Goal: Transaction & Acquisition: Obtain resource

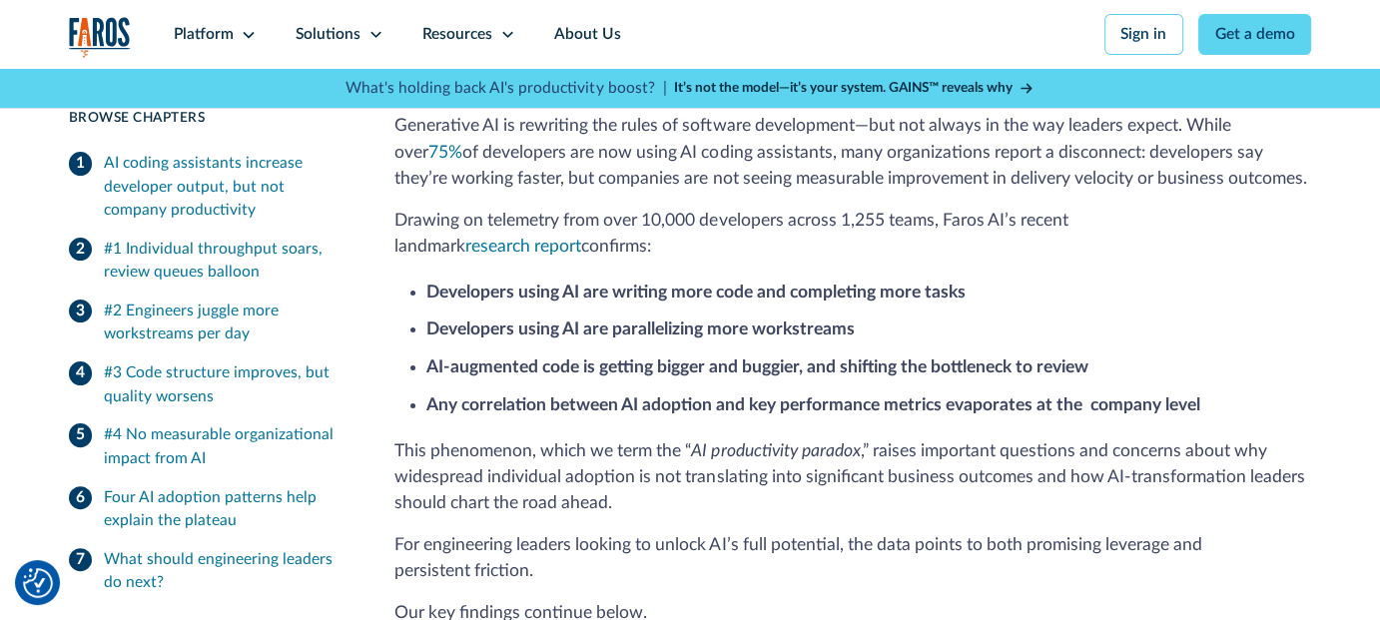
scroll to position [499, 0]
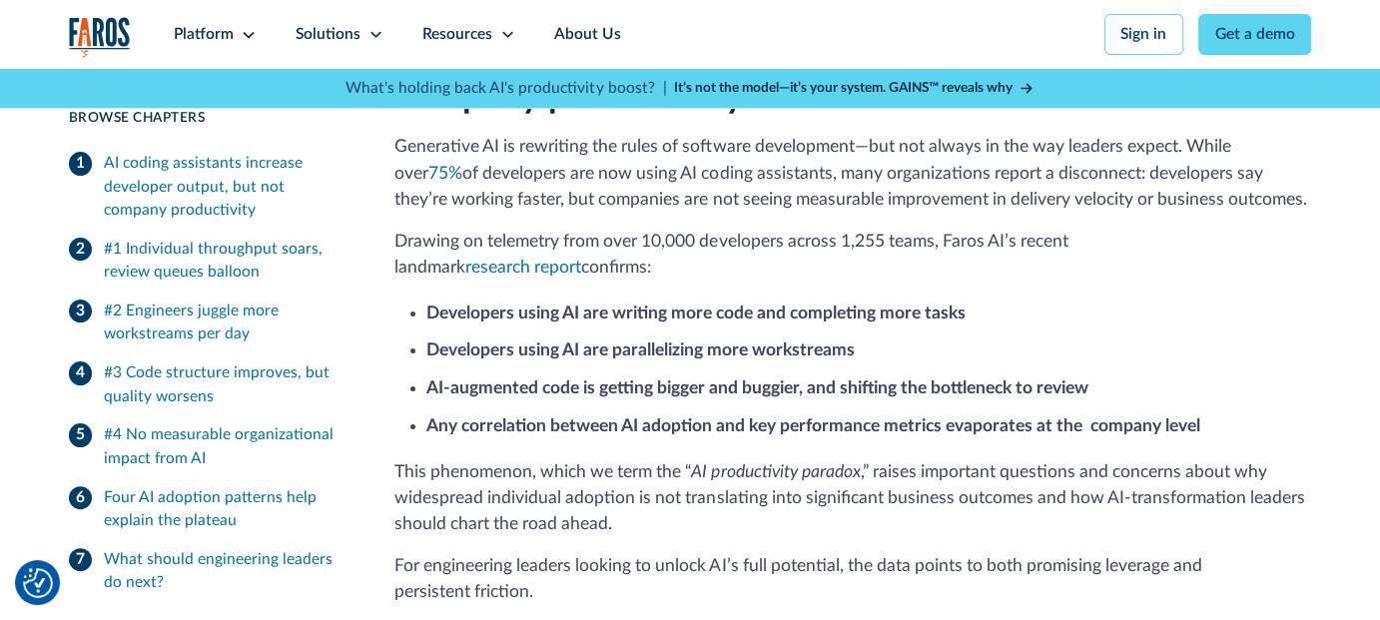
drag, startPoint x: 391, startPoint y: 245, endPoint x: 533, endPoint y: 272, distance: 144.3
click at [533, 272] on p "Drawing on telemetry from over 10,000 developers across 1,255 teams, Faros AI’s…" at bounding box center [852, 255] width 917 height 53
copy p "Drawing on telemetry from over 10,000 developers across 1,255 teams, Faros AI’s…"
click at [226, 27] on div "Platform" at bounding box center [204, 34] width 60 height 23
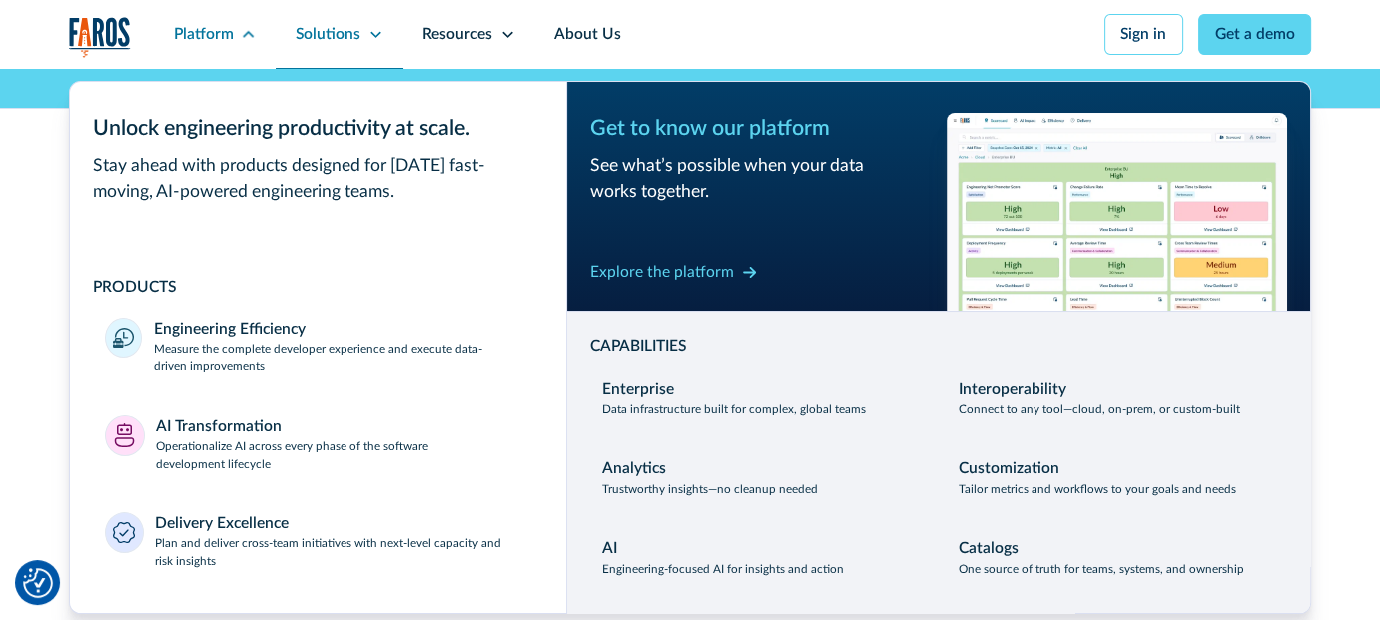
click at [341, 32] on div "Solutions" at bounding box center [328, 34] width 65 height 23
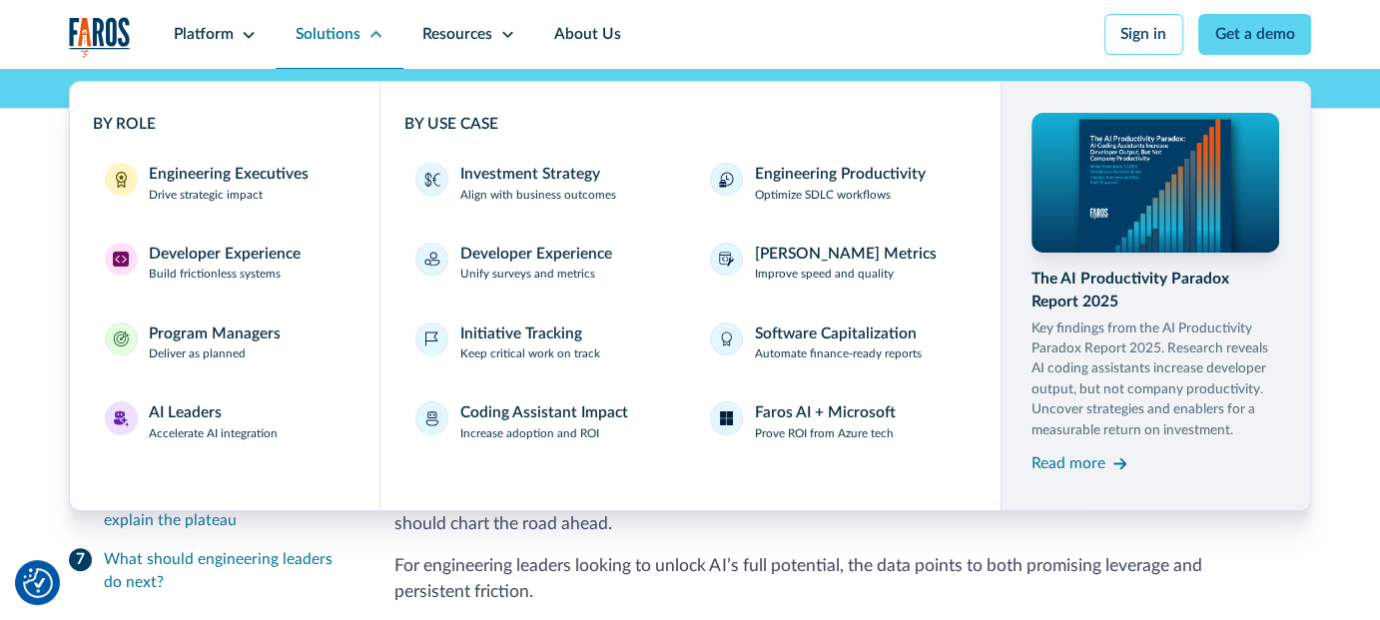
click at [350, 28] on div "Solutions" at bounding box center [328, 34] width 65 height 23
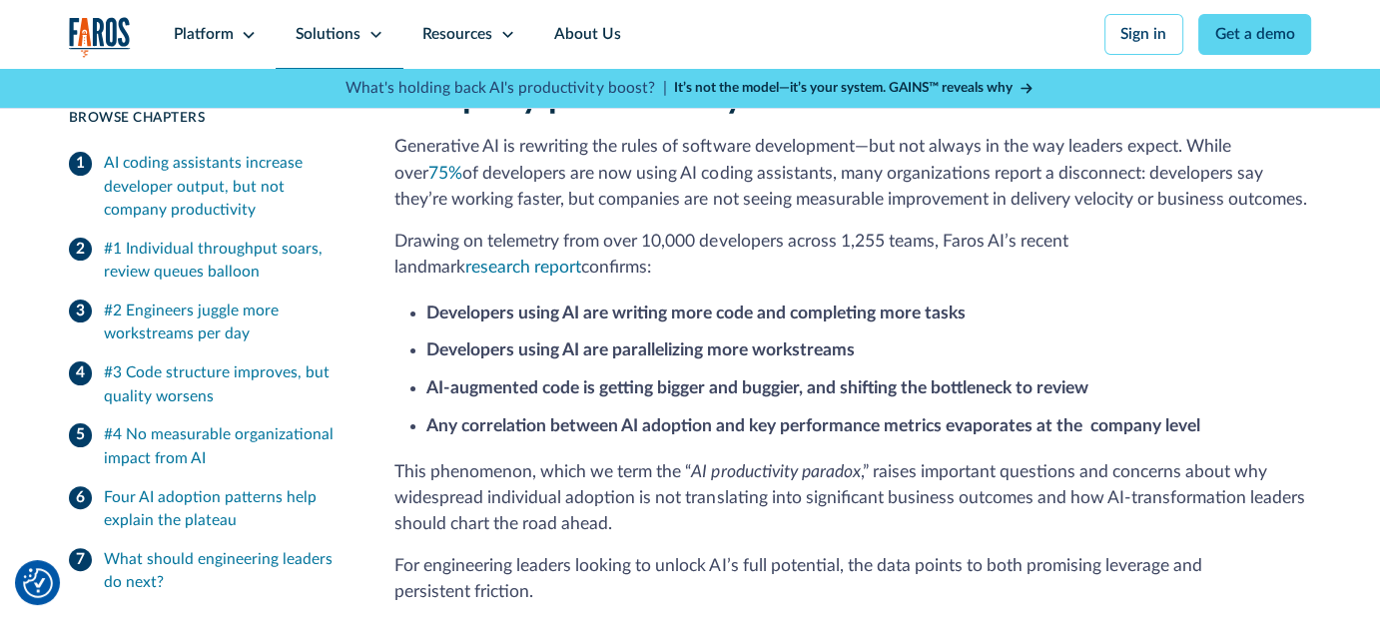
click at [350, 28] on div "Solutions" at bounding box center [328, 34] width 65 height 23
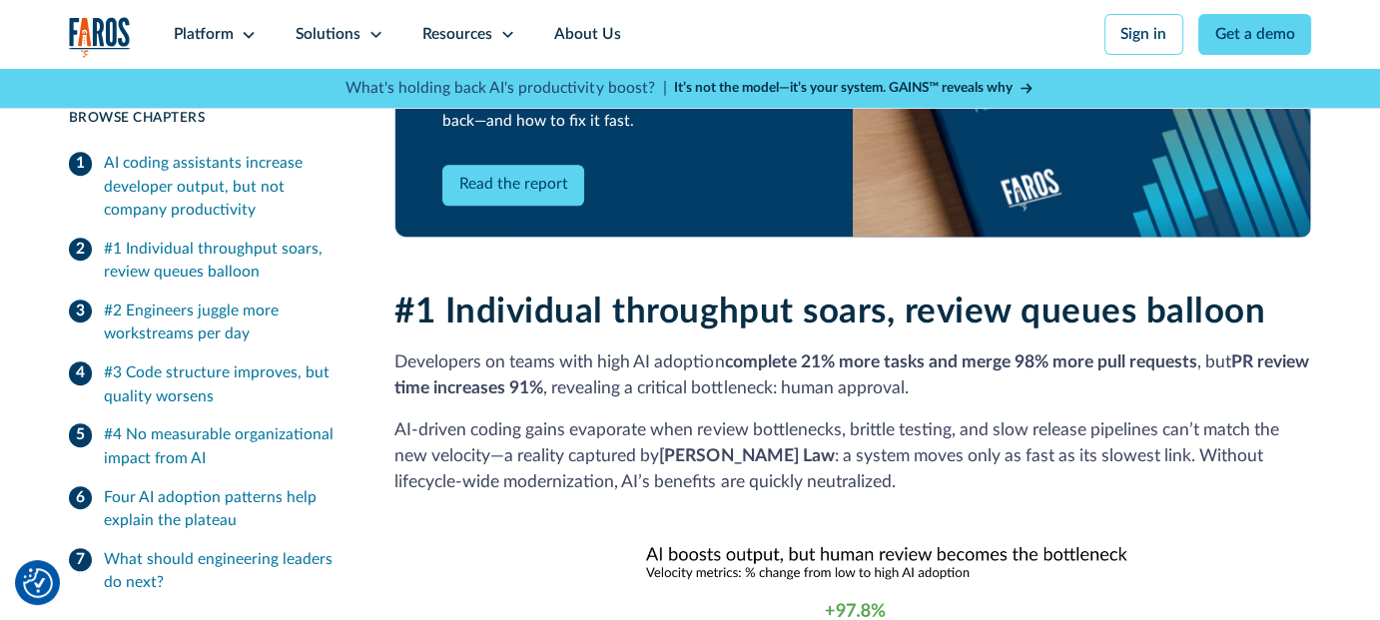
scroll to position [1298, 0]
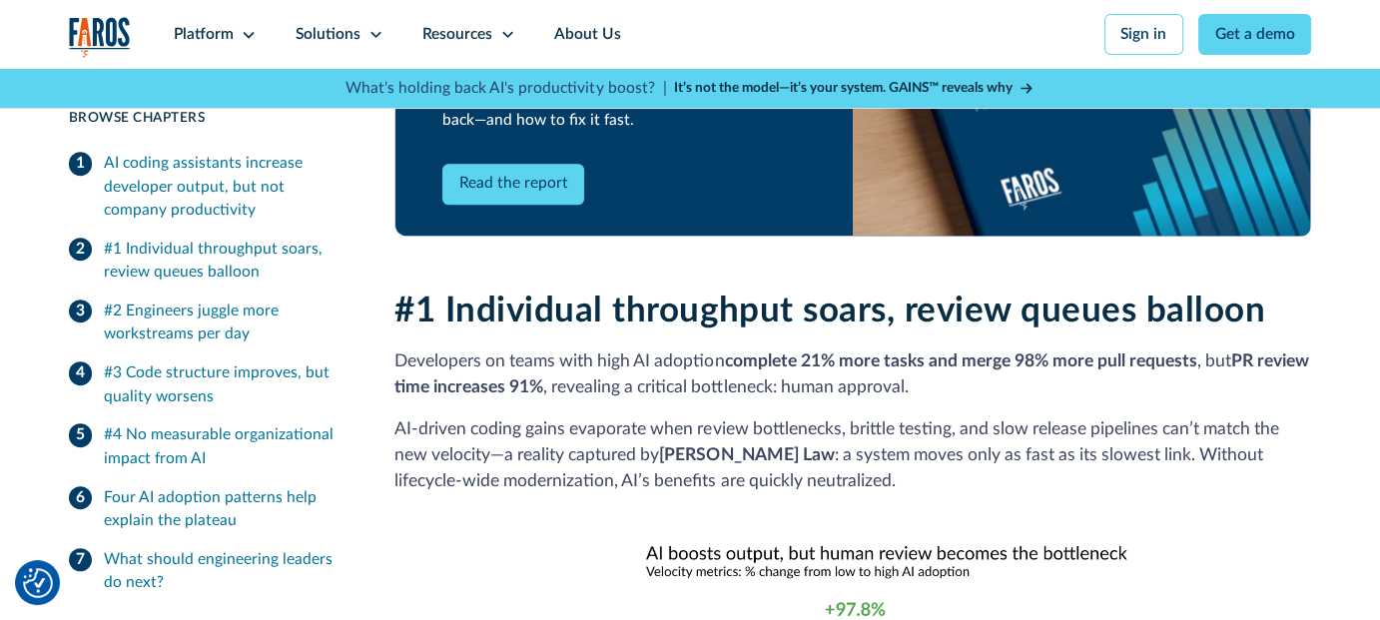
drag, startPoint x: 984, startPoint y: 406, endPoint x: 395, endPoint y: 374, distance: 589.0
click at [395, 374] on p "Developers on teams with high AI adoption complete 21% more tasks and merge 98%…" at bounding box center [852, 374] width 917 height 53
copy p "Developers on teams with high AI adoption complete 21% more tasks and merge 98%…"
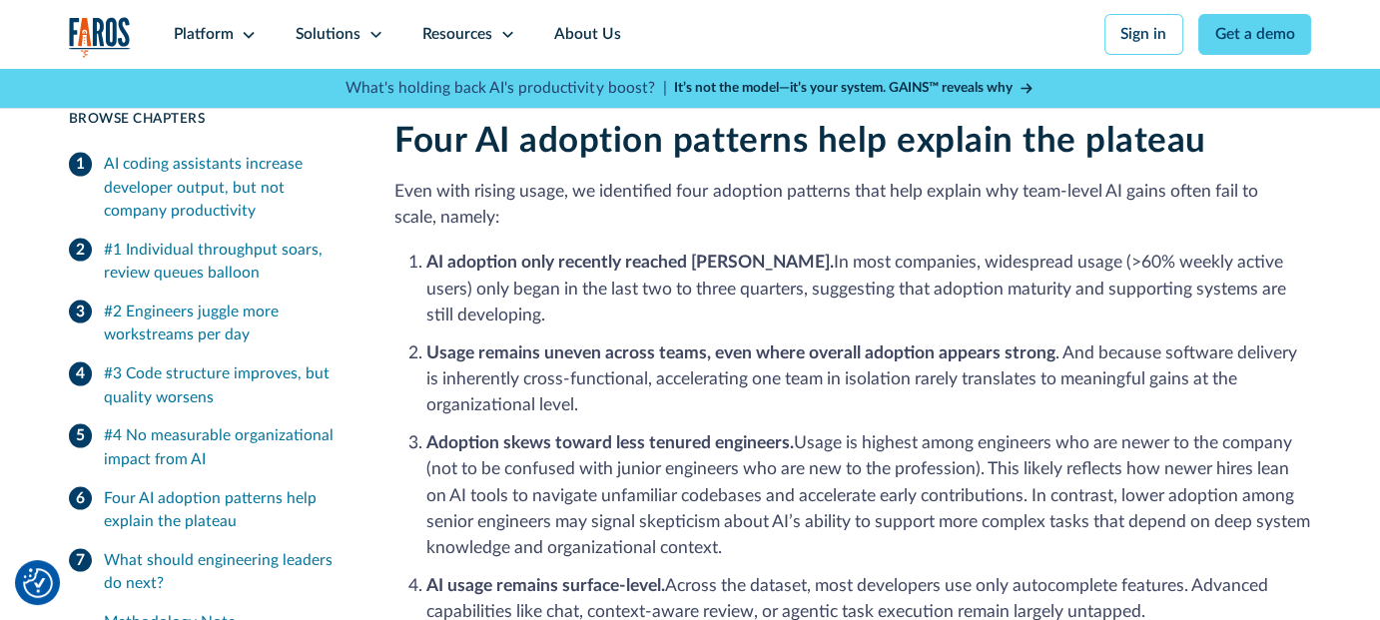
scroll to position [4593, 0]
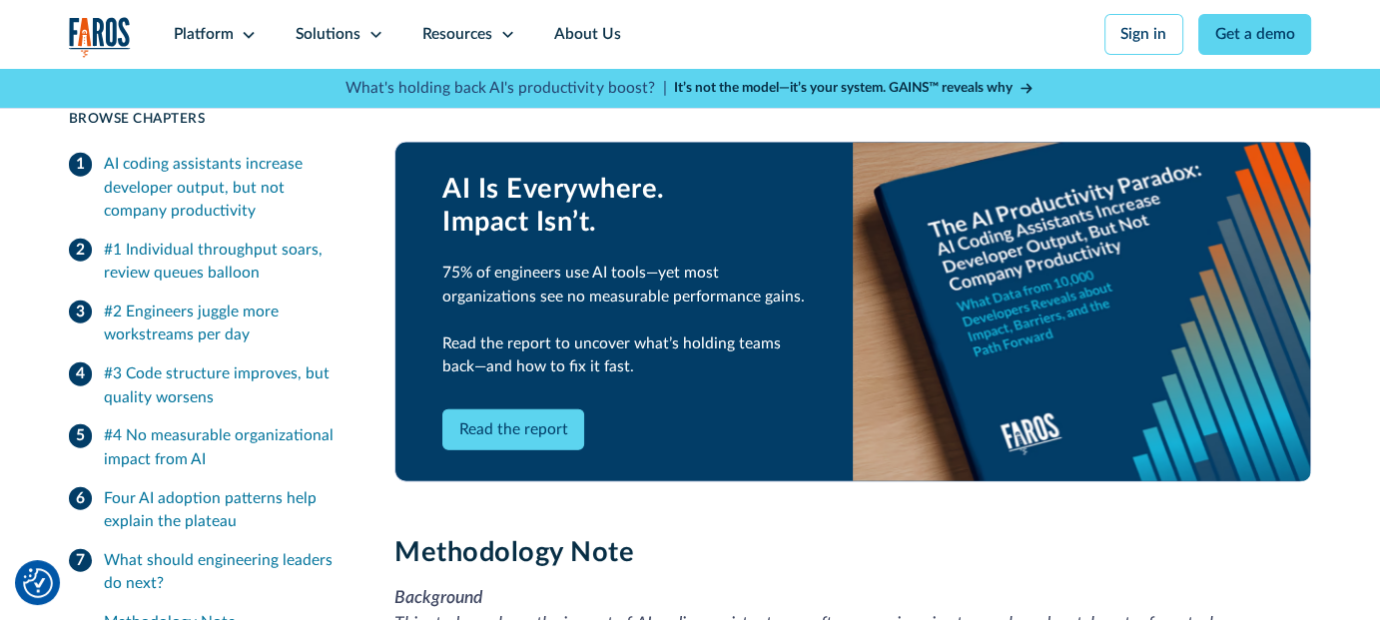
click at [494, 450] on link "Read the report" at bounding box center [513, 429] width 142 height 41
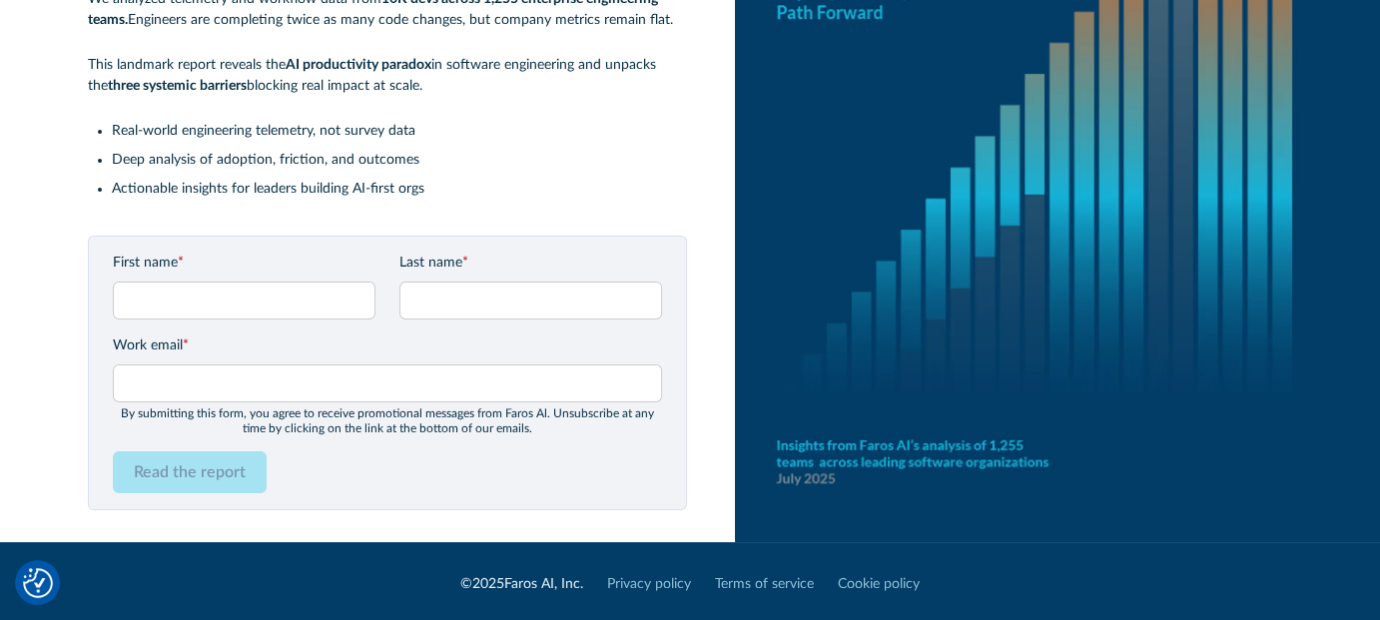
scroll to position [272, 0]
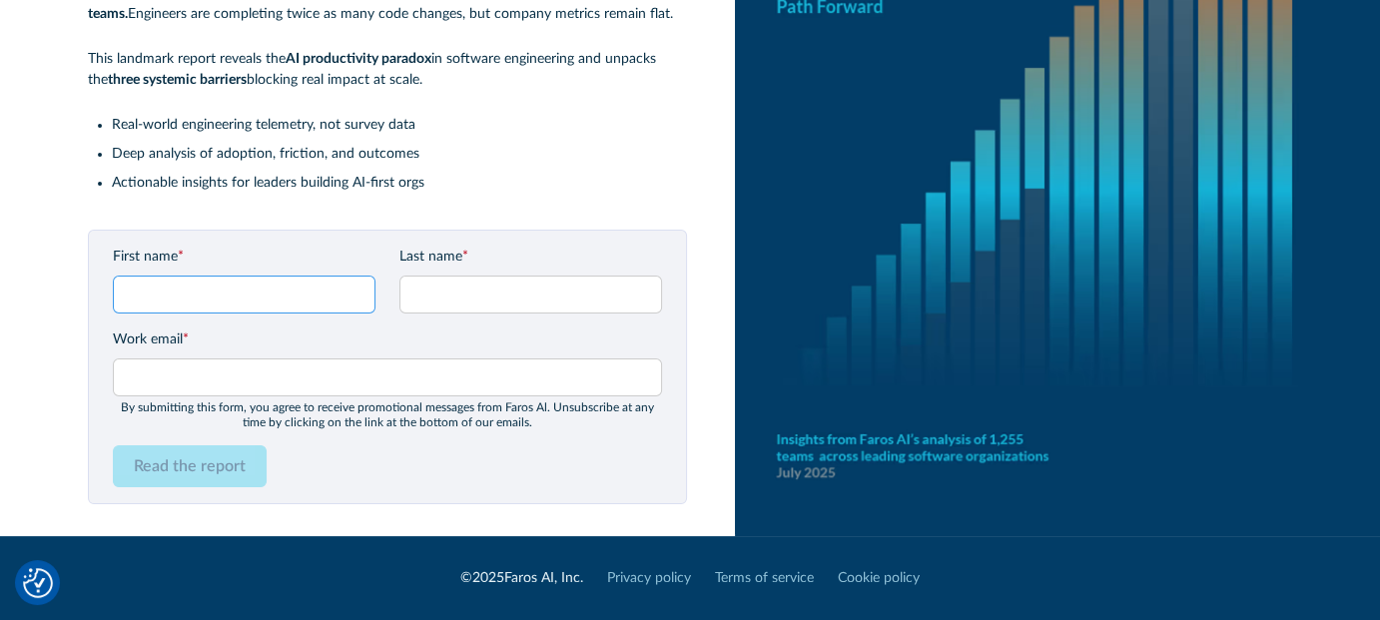
click at [288, 290] on input "First name *" at bounding box center [244, 295] width 263 height 38
type input "[PERSON_NAME]"
click at [476, 314] on form "First name * [PERSON_NAME] Last name * Work email * Please enter a valid busine…" at bounding box center [387, 367] width 549 height 241
click at [486, 306] on input "Last name *" at bounding box center [530, 295] width 263 height 38
type input "Ramyalg"
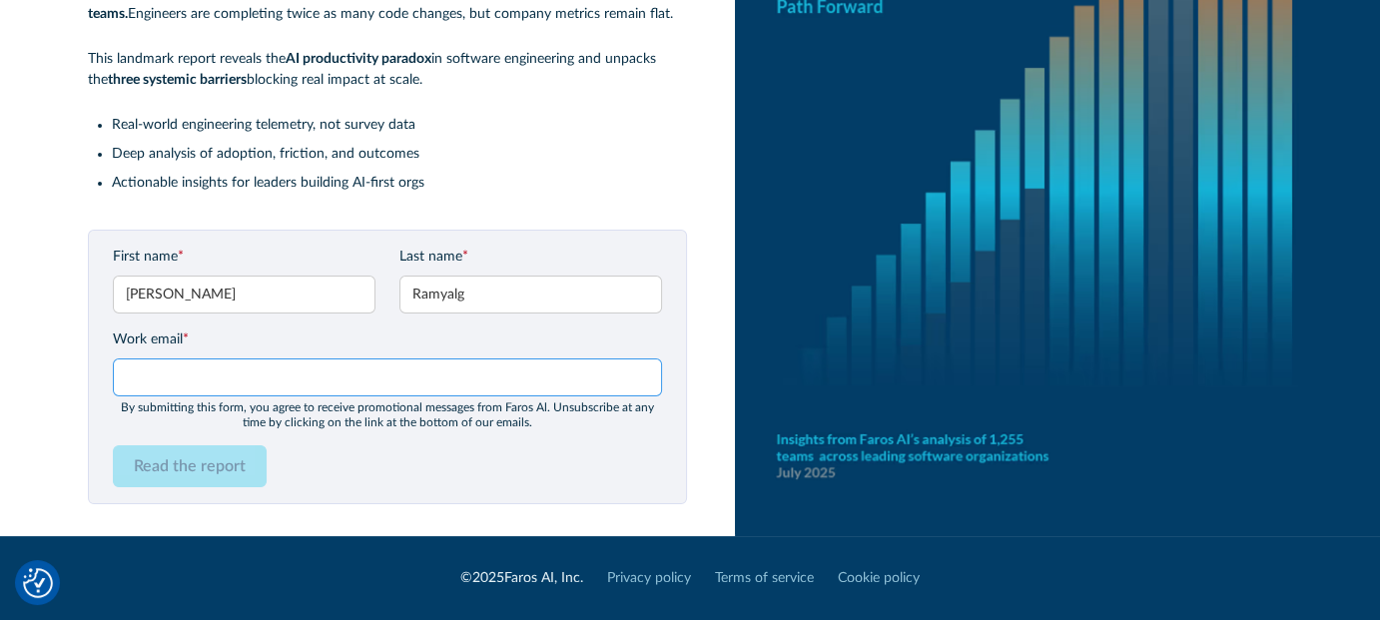
click at [355, 383] on input "Work email *" at bounding box center [387, 377] width 549 height 38
type input "j.ramyalg@mobidev.biz"
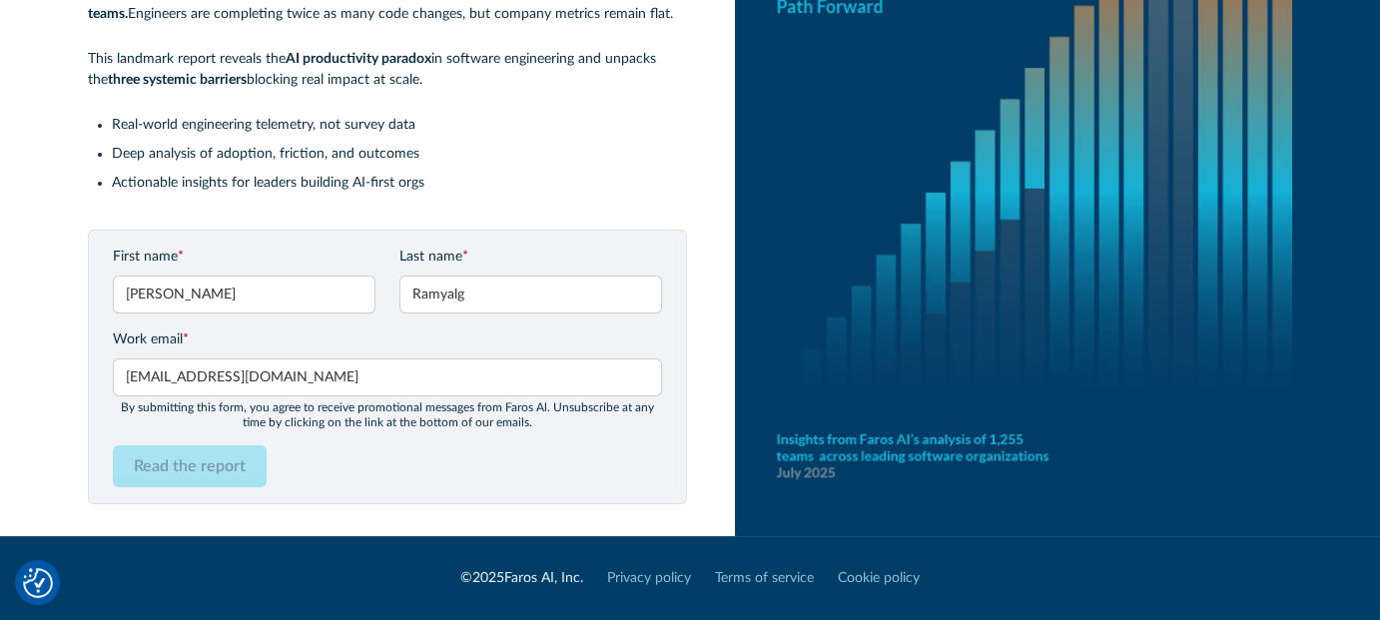
click at [409, 480] on div "Read the report" at bounding box center [387, 466] width 549 height 42
click at [241, 454] on input "Read the report" at bounding box center [190, 466] width 154 height 42
